Goal: Transaction & Acquisition: Purchase product/service

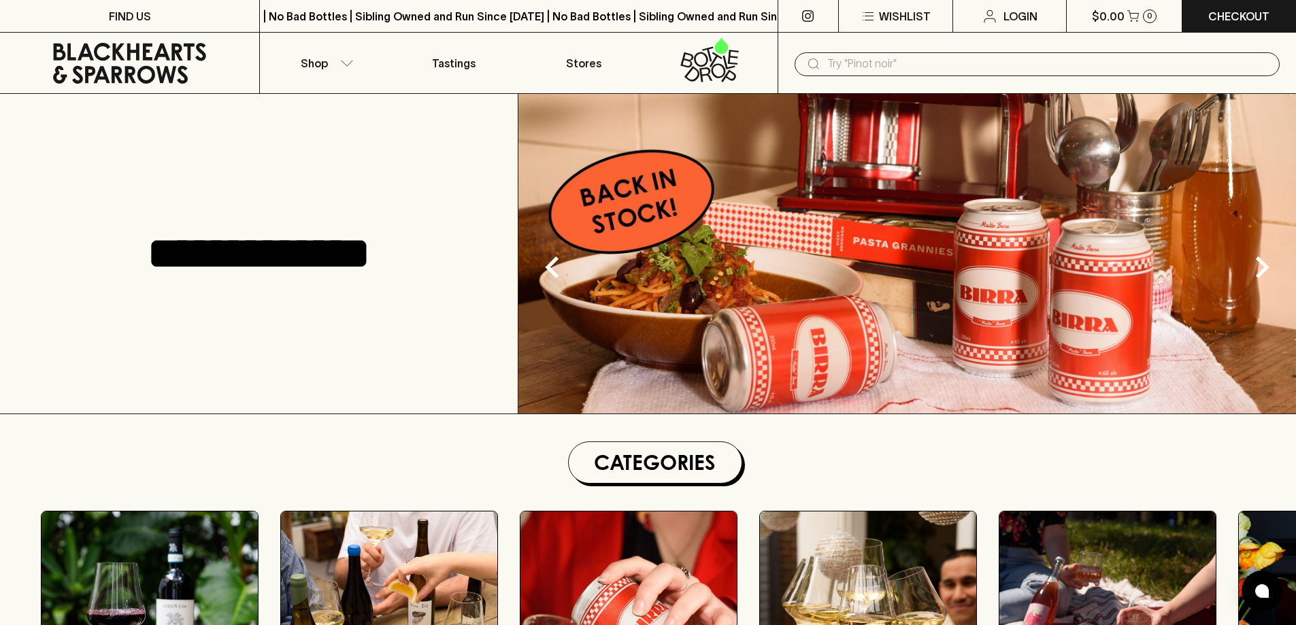
click at [930, 65] on input "text" at bounding box center [1047, 64] width 441 height 22
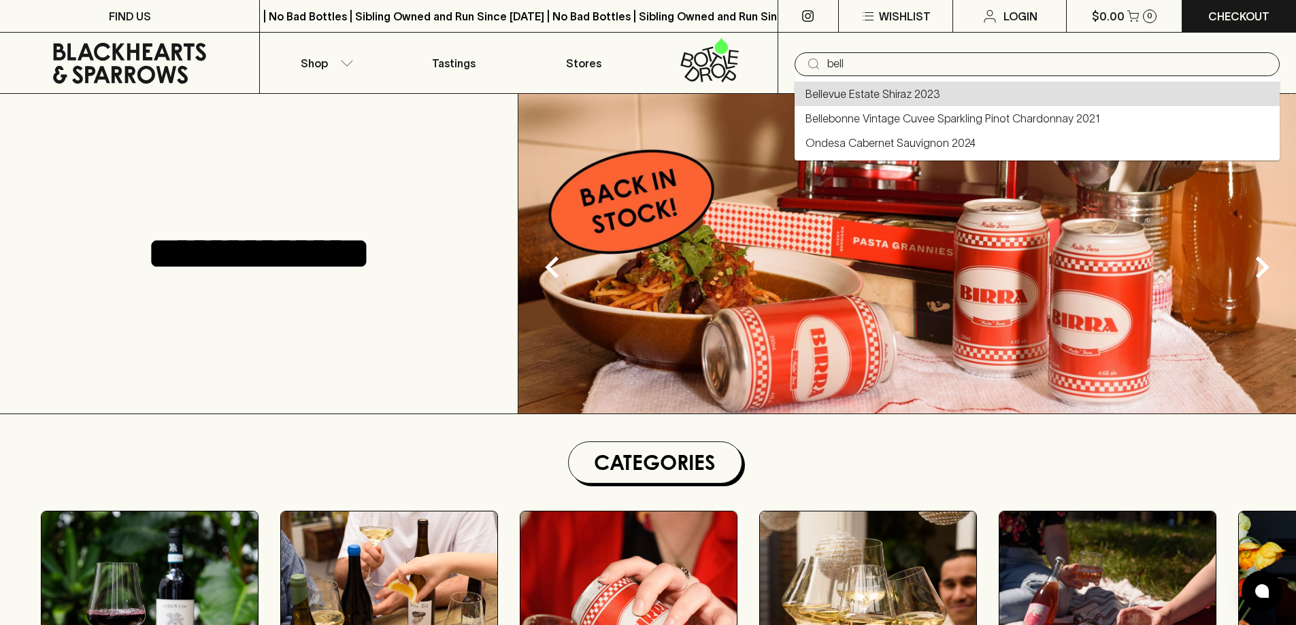
type input "Bellevue Estate Shiraz 2023"
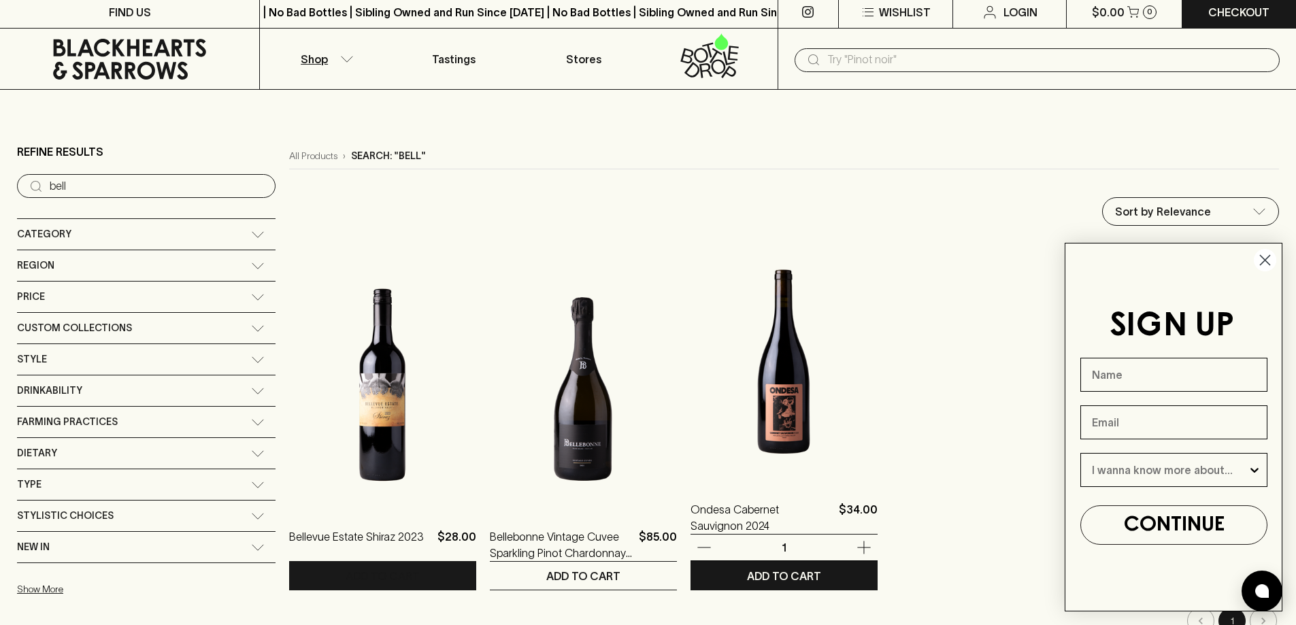
scroll to position [204, 0]
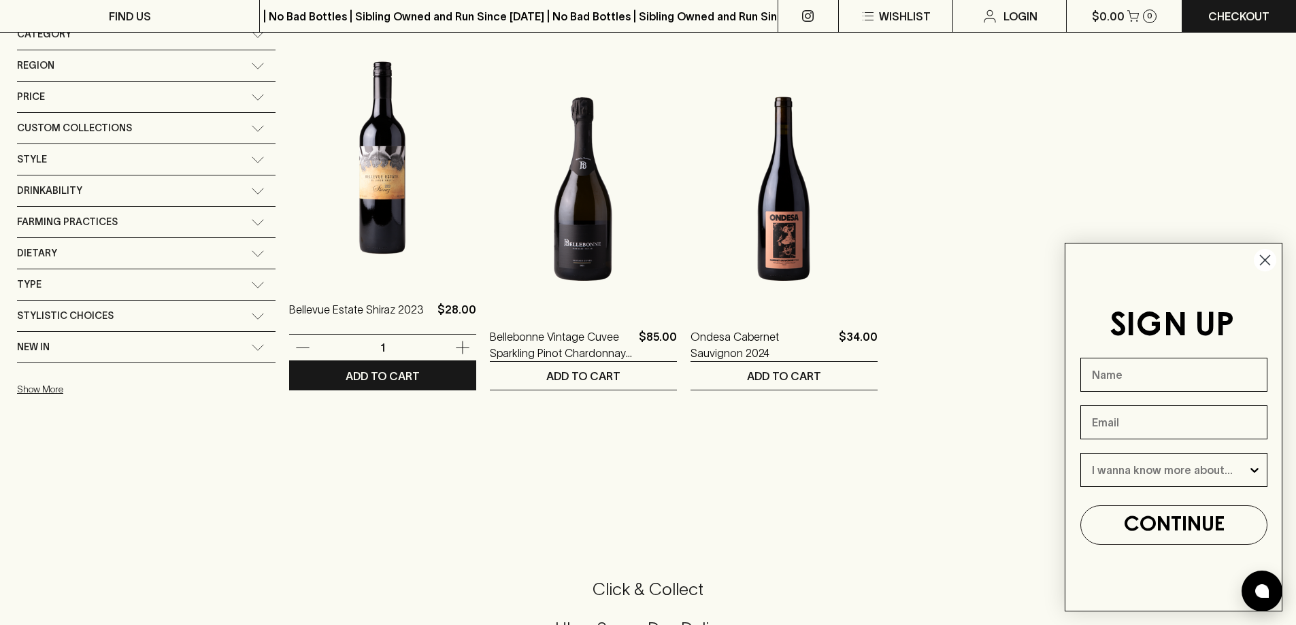
click at [402, 214] on img at bounding box center [382, 162] width 187 height 238
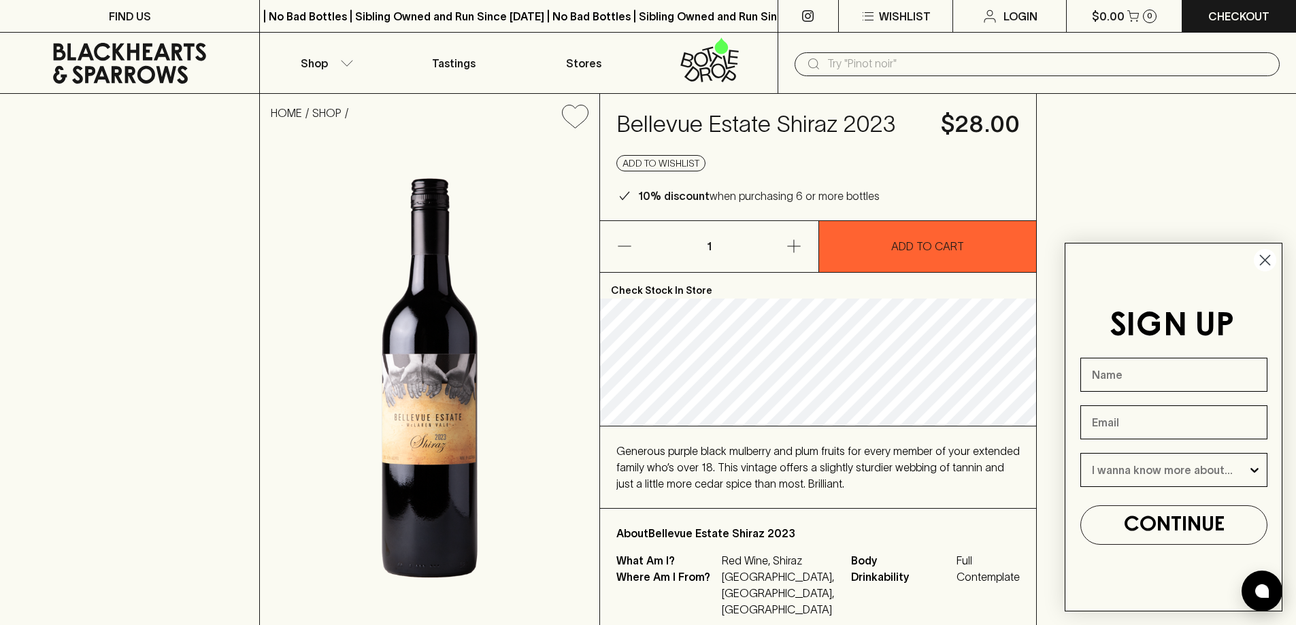
click at [161, 378] on div "HOME SHOP [GEOGRAPHIC_DATA] Shiraz 2023 $28.00 Add to wishlist 10% discount whe…" at bounding box center [648, 364] width 1296 height 541
click at [123, 391] on div "HOME SHOP [GEOGRAPHIC_DATA] Shiraz 2023 $28.00 Add to wishlist 10% discount whe…" at bounding box center [648, 364] width 1296 height 541
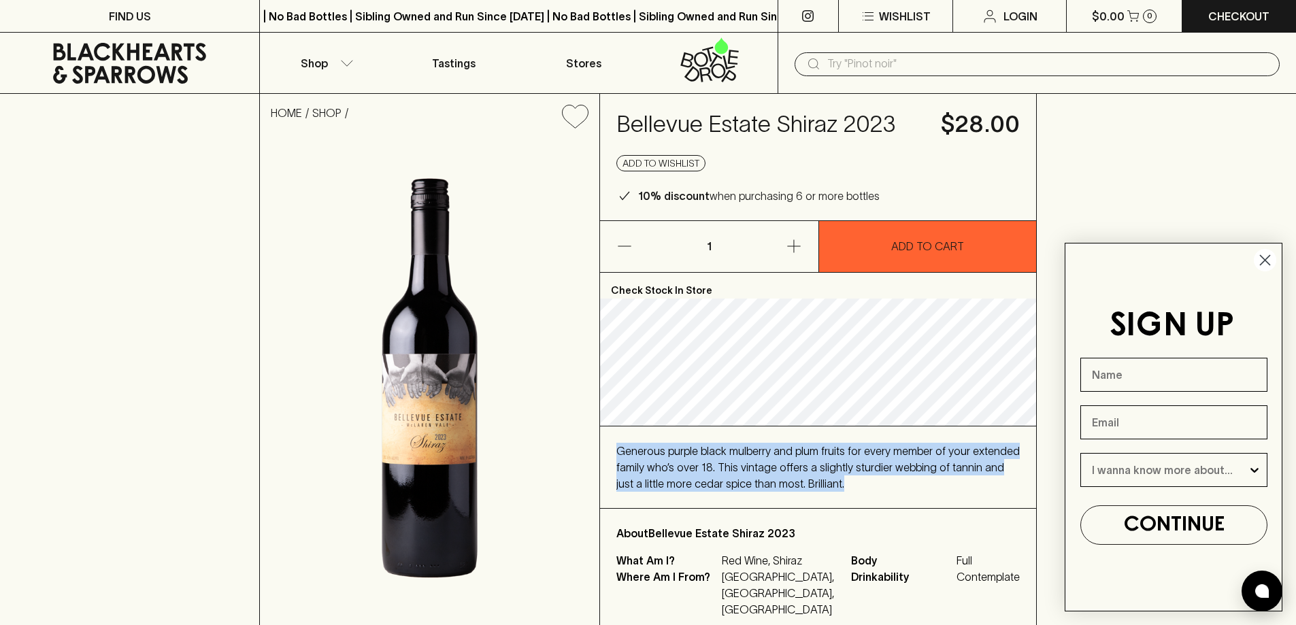
drag, startPoint x: 608, startPoint y: 443, endPoint x: 815, endPoint y: 482, distance: 210.4
click at [815, 482] on div "Generous purple black mulberry and plum fruits for every member of your extende…" at bounding box center [818, 467] width 436 height 82
copy span "Generous purple black mulberry and plum fruits for every member of your extende…"
